Goal: Task Accomplishment & Management: Complete application form

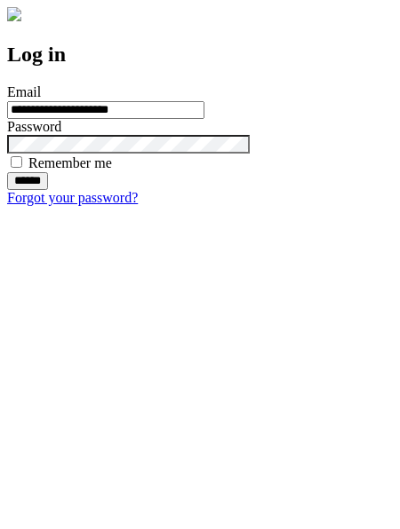
type input "**********"
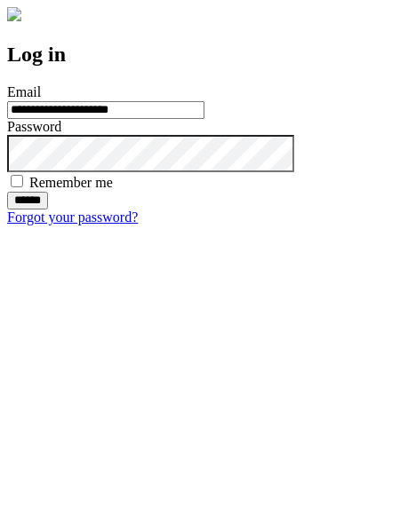
click at [48, 210] on input "******" at bounding box center [27, 201] width 41 height 18
